Goal: Go to known website: Access a specific website the user already knows

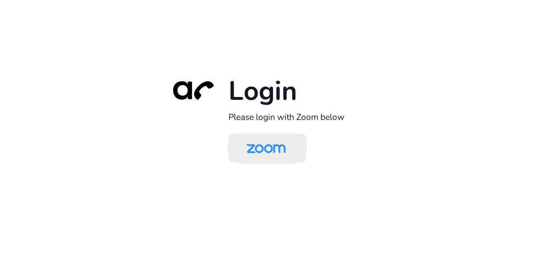
click at [256, 154] on img at bounding box center [266, 148] width 56 height 27
